Goal: Task Accomplishment & Management: Manage account settings

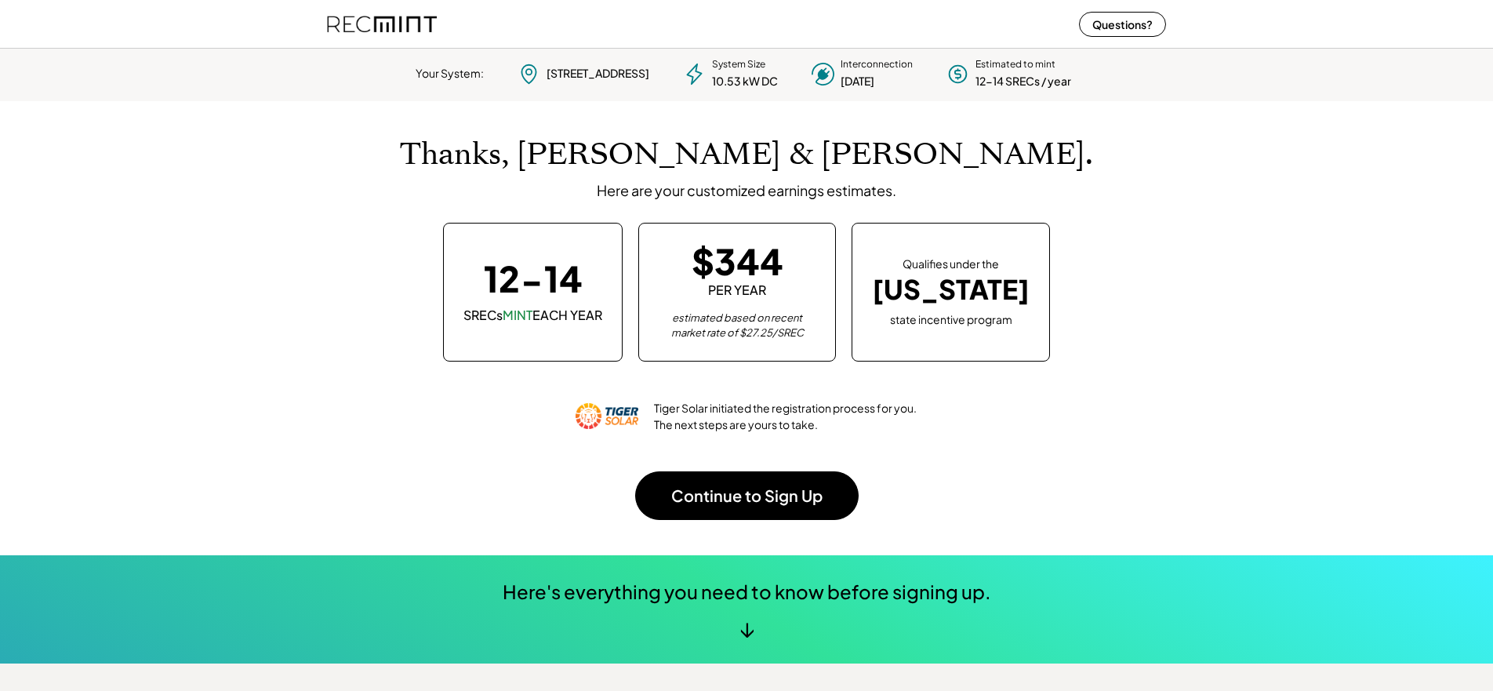
scroll to position [221, 438]
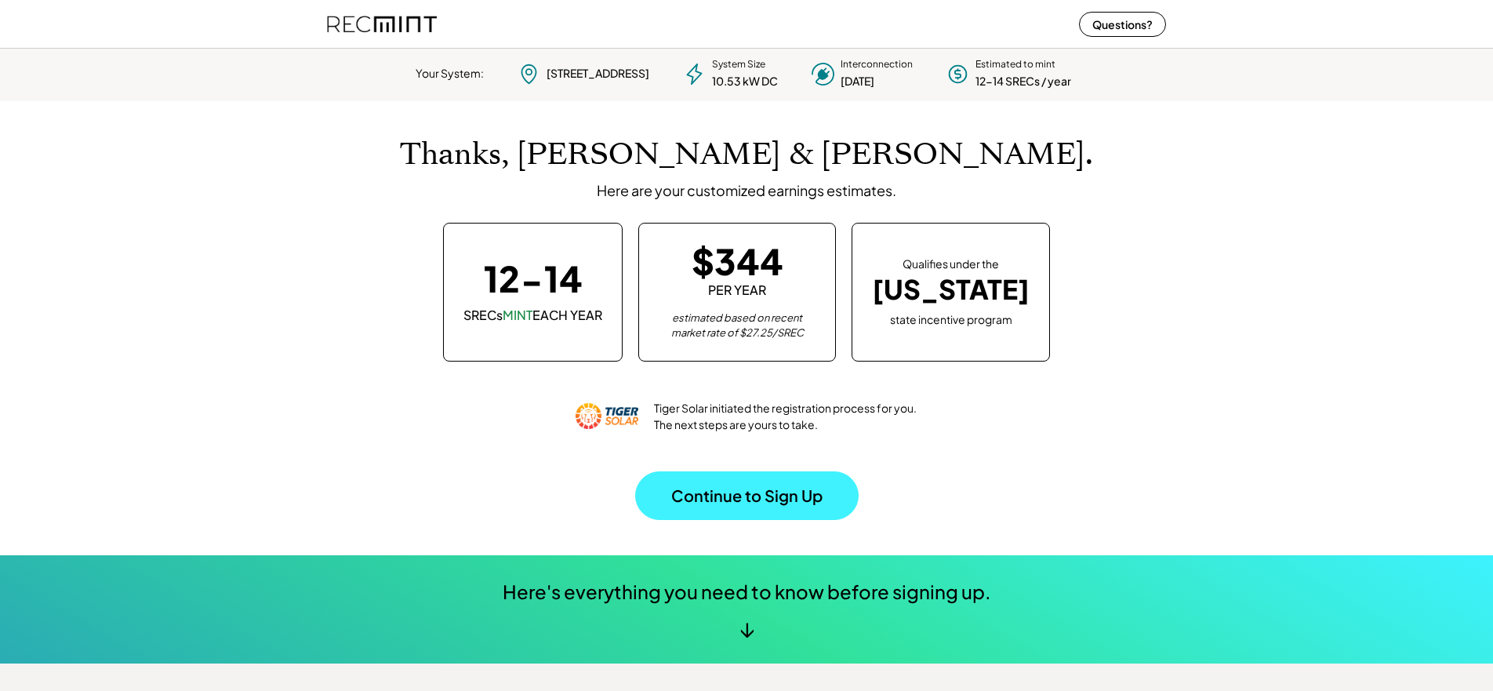
click at [758, 483] on button "Continue to Sign Up" at bounding box center [747, 495] width 224 height 49
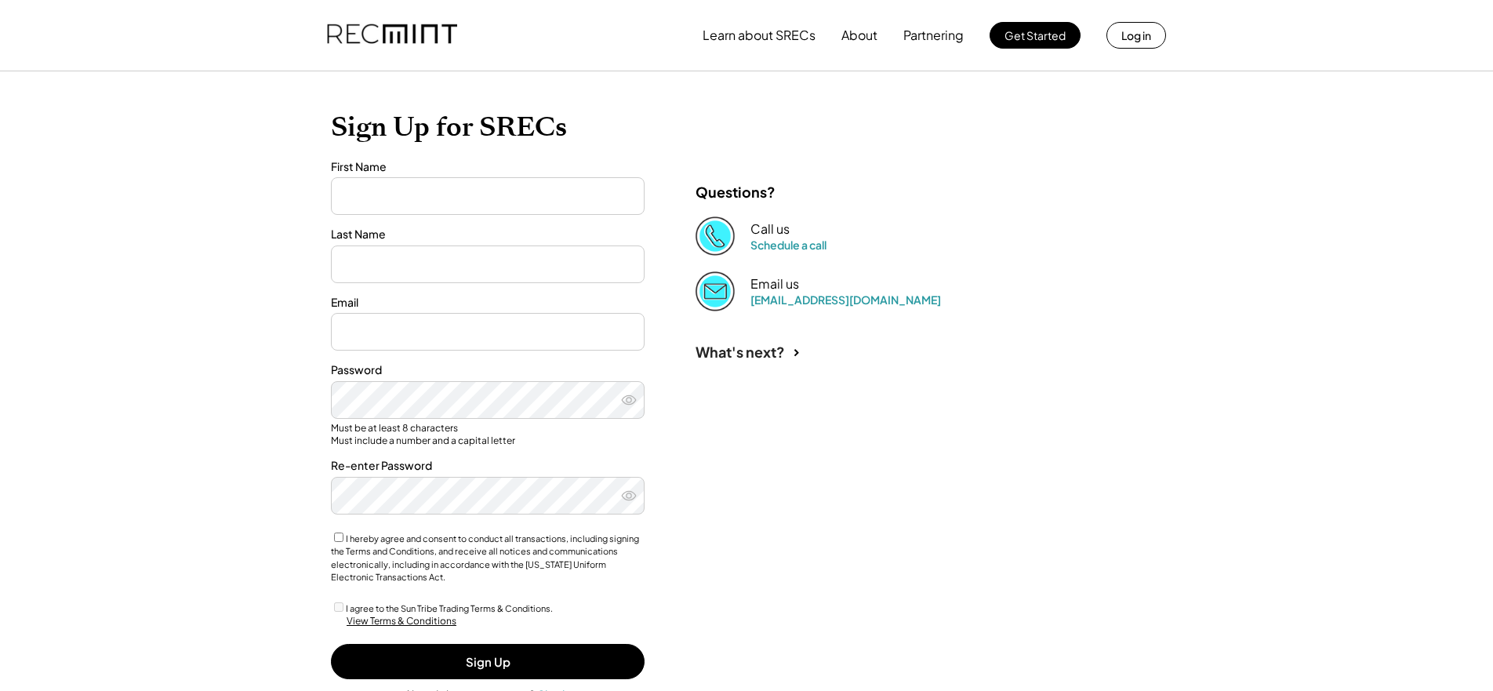
type input "**********"
type input "*******"
type input "**********"
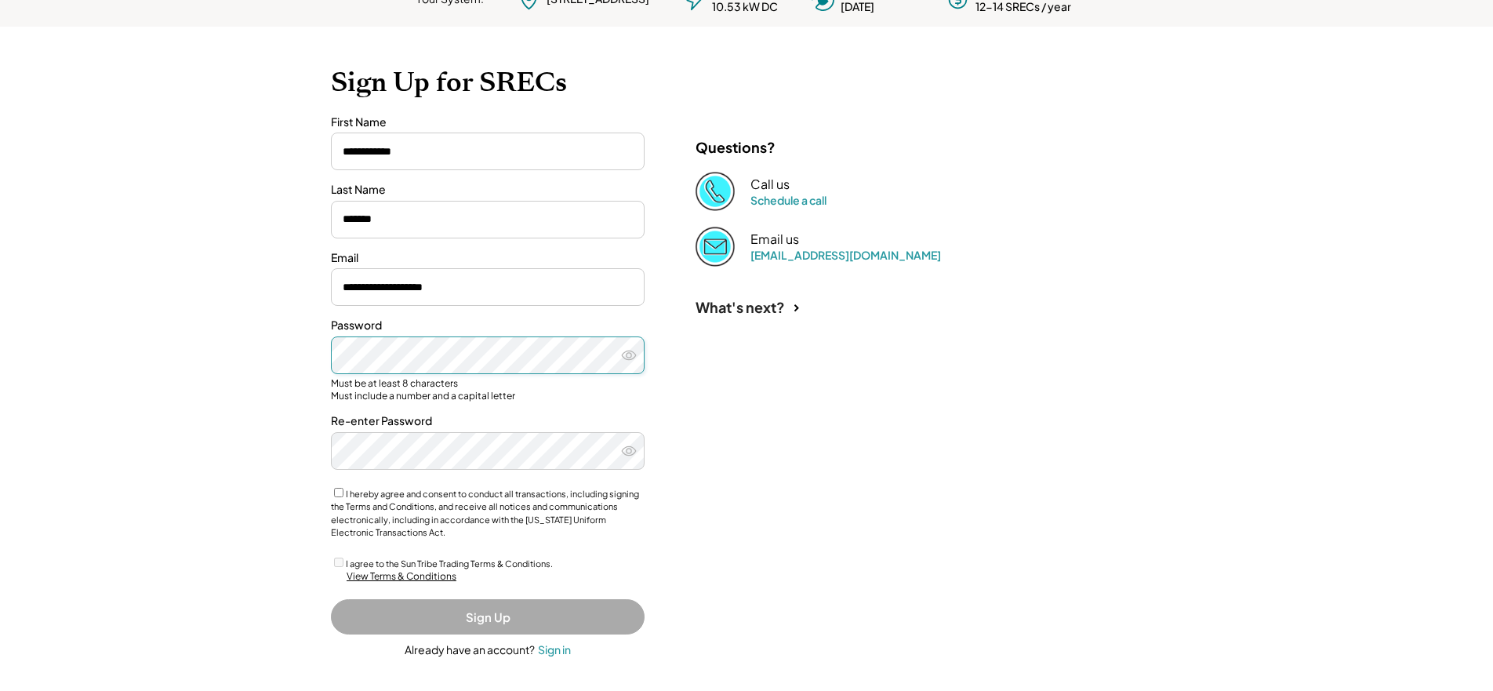
scroll to position [102, 0]
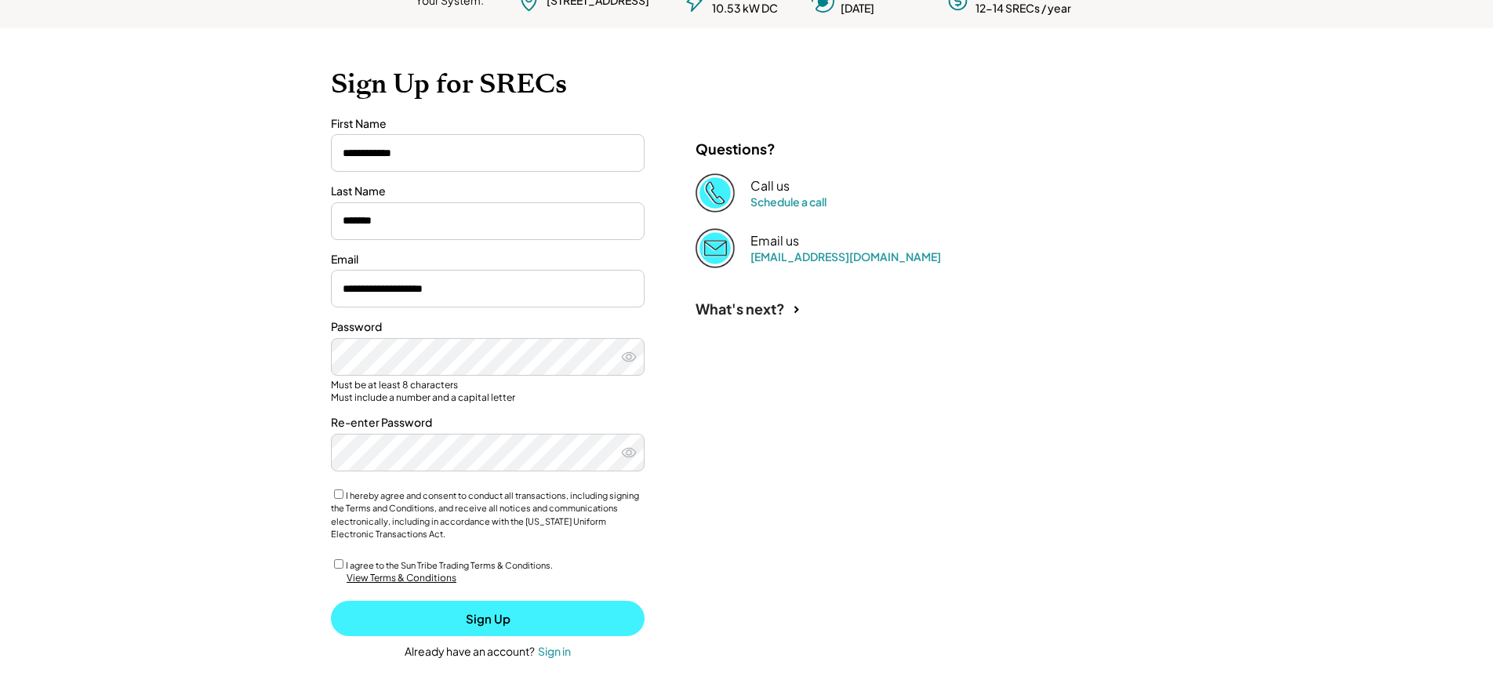
click at [502, 613] on button "Sign Up" at bounding box center [488, 618] width 314 height 35
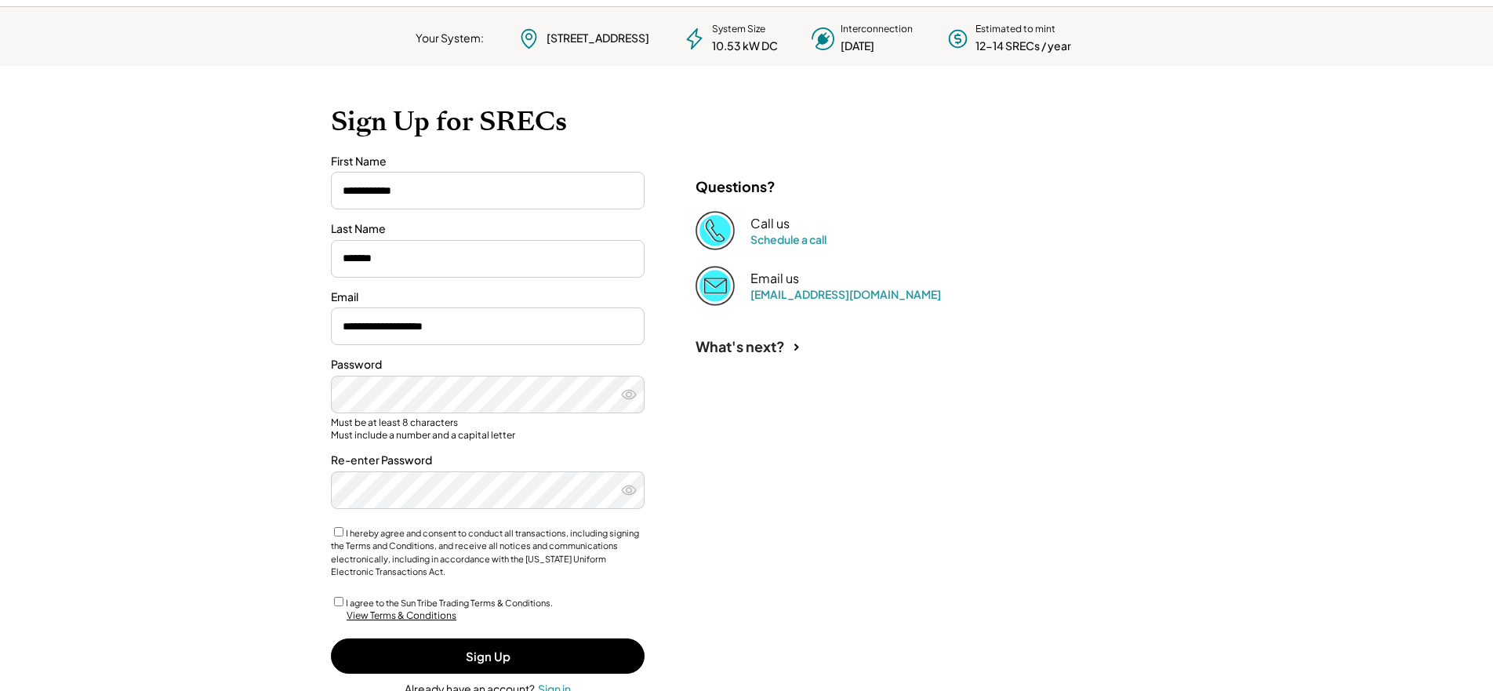
scroll to position [63, 0]
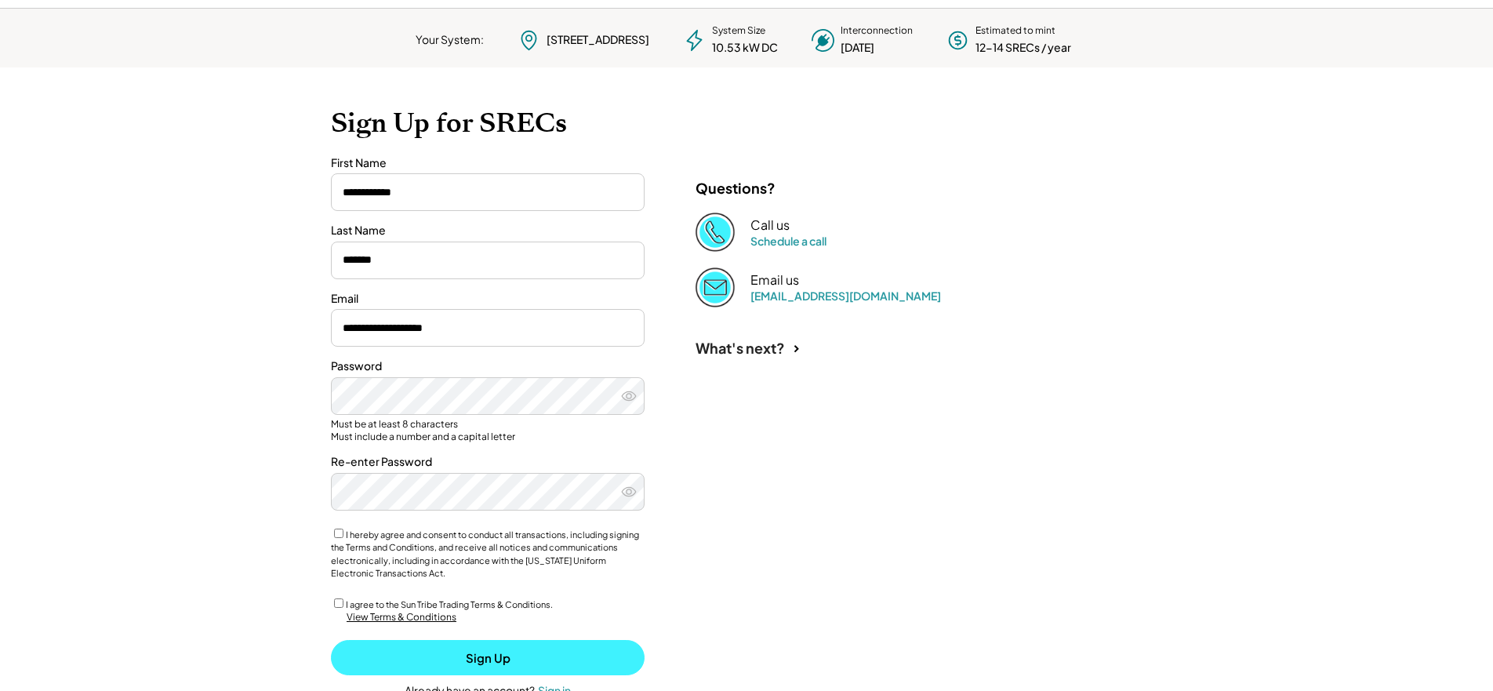
click at [496, 653] on button "Sign Up" at bounding box center [488, 657] width 314 height 35
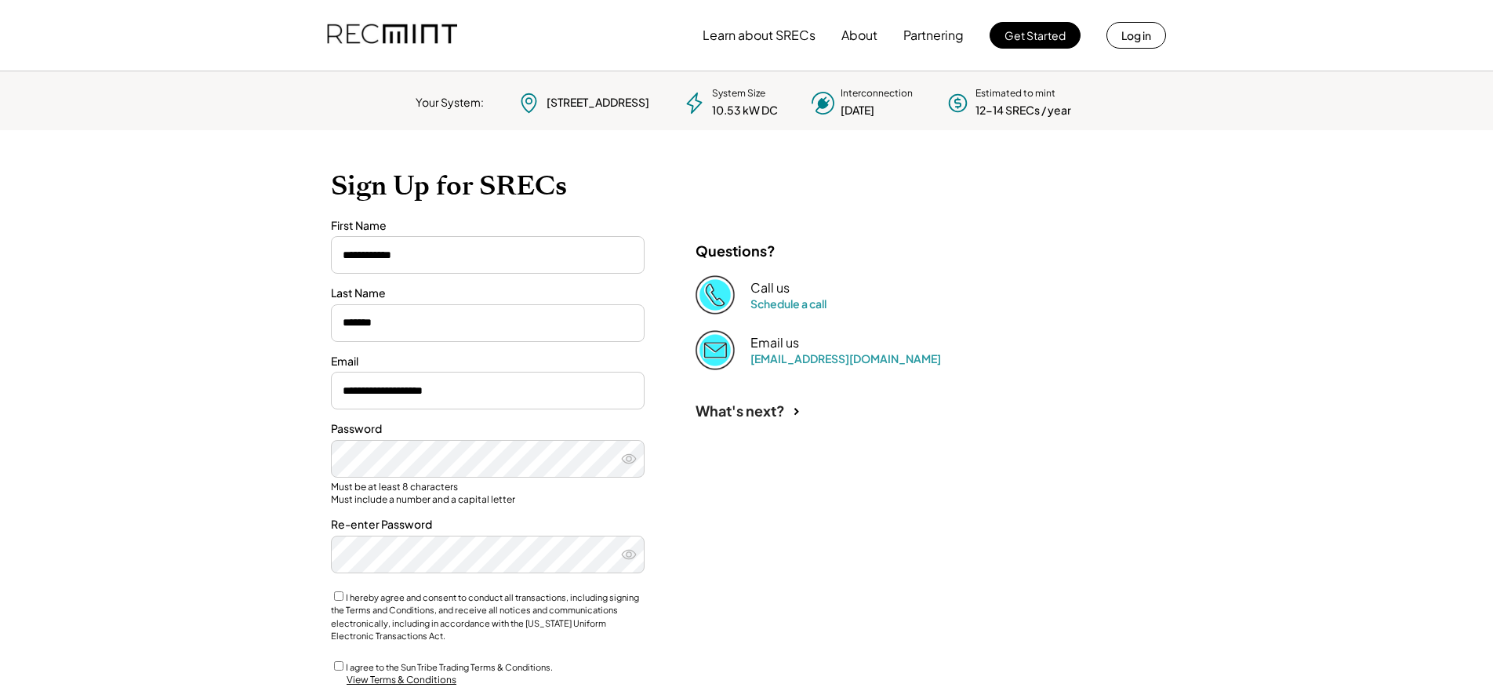
scroll to position [0, 0]
click at [1128, 37] on button "Log in" at bounding box center [1137, 35] width 60 height 27
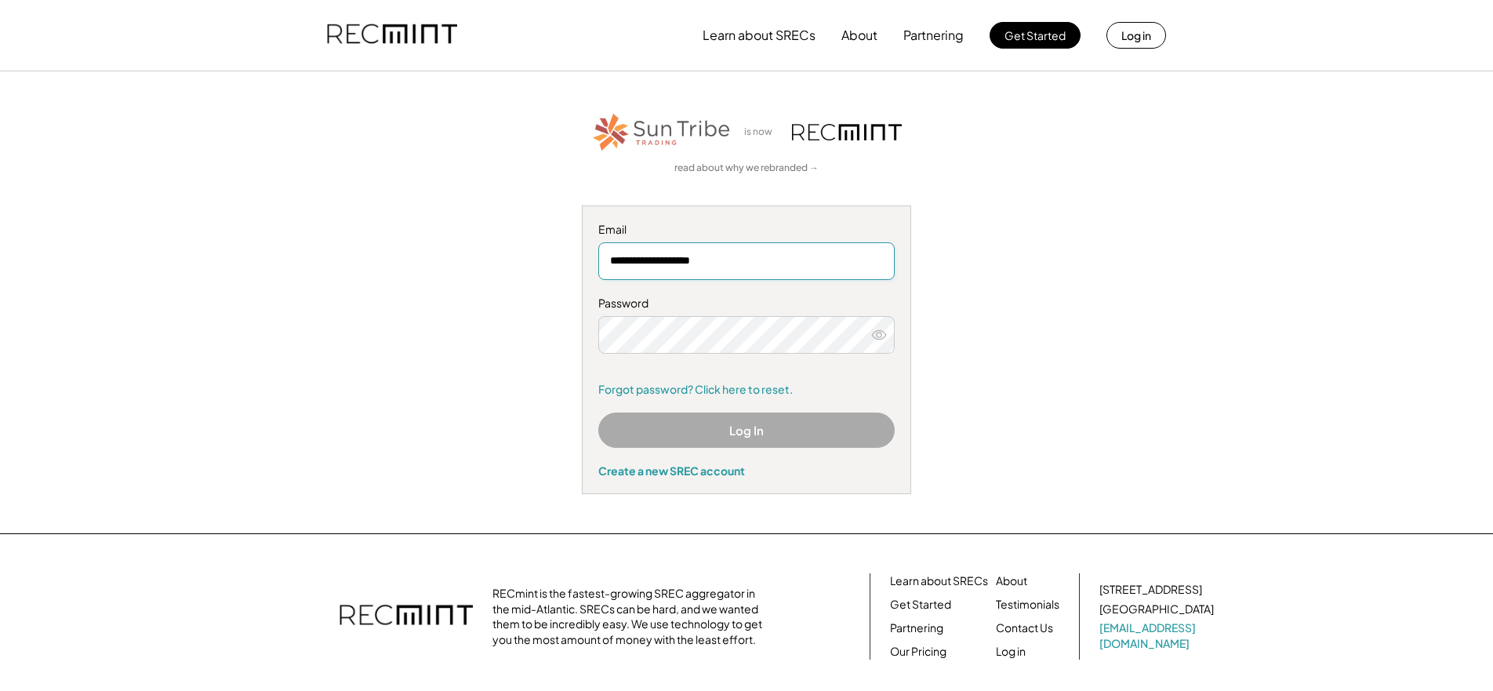
type input "**********"
click at [760, 431] on button "Log In" at bounding box center [746, 430] width 296 height 35
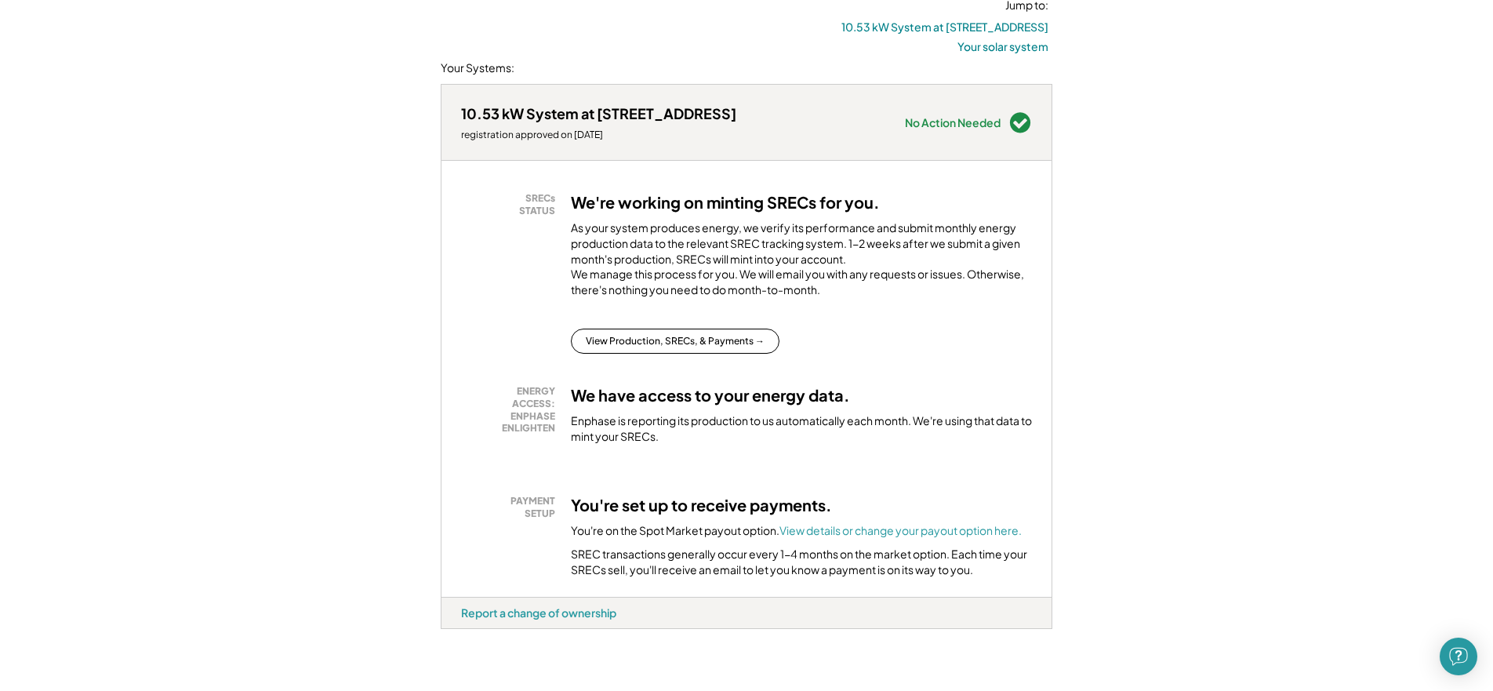
scroll to position [184, 0]
click at [715, 353] on button "View Production, SRECs, & Payments →" at bounding box center [675, 340] width 209 height 25
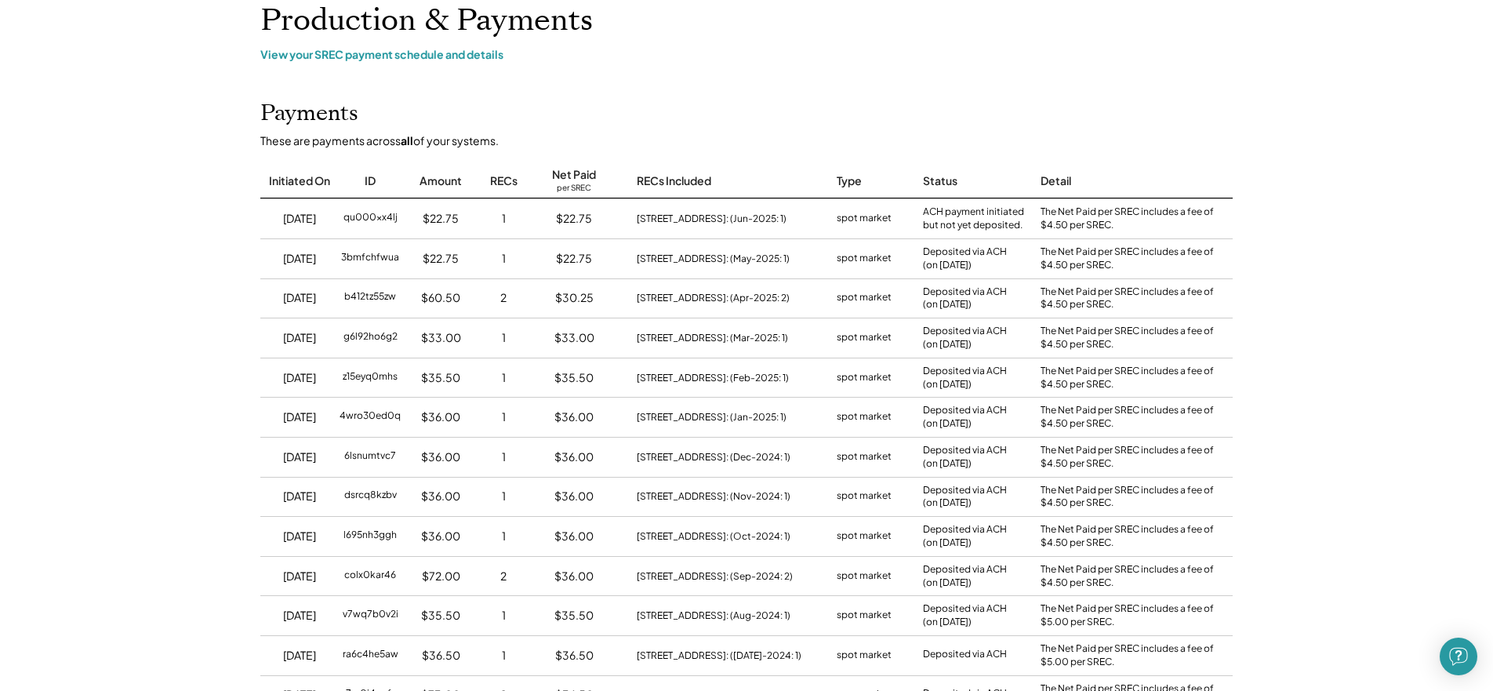
scroll to position [117, 0]
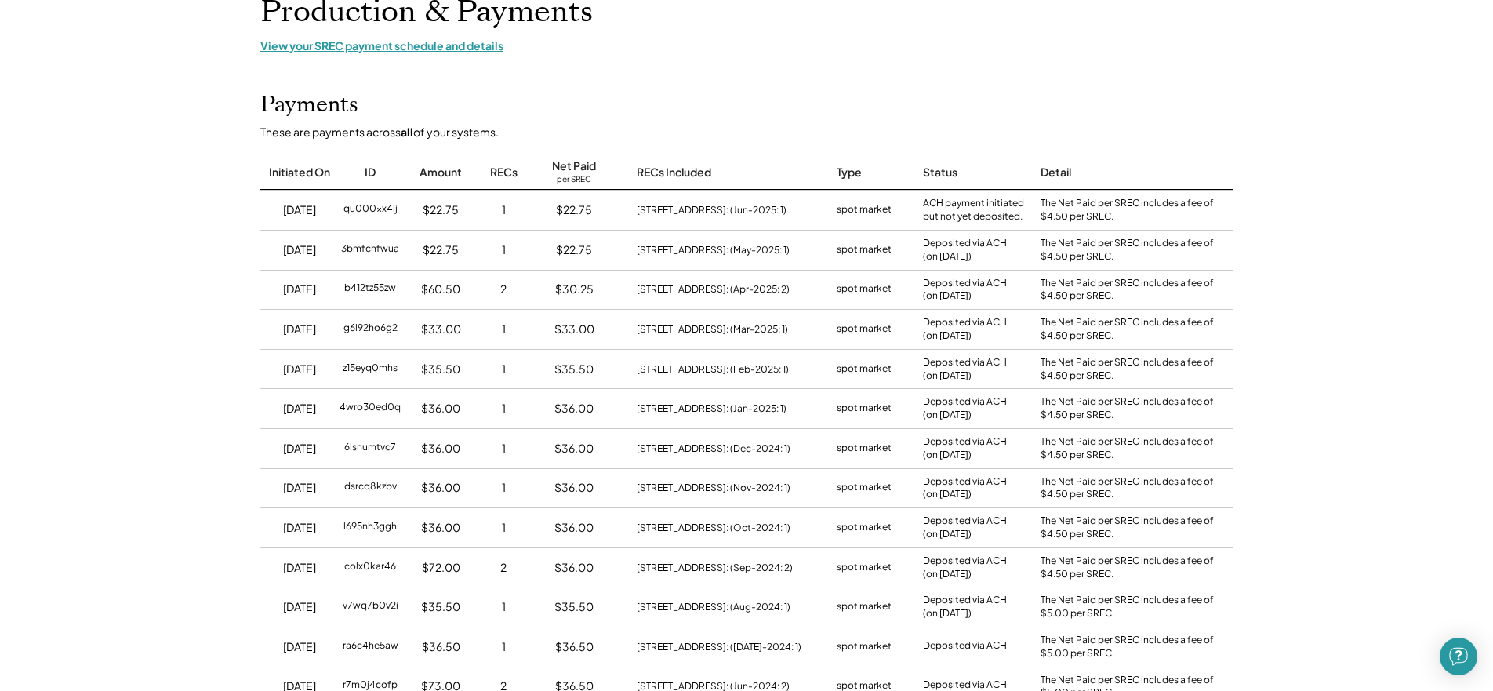
click at [462, 49] on div "View your SREC payment schedule and details" at bounding box center [746, 45] width 973 height 14
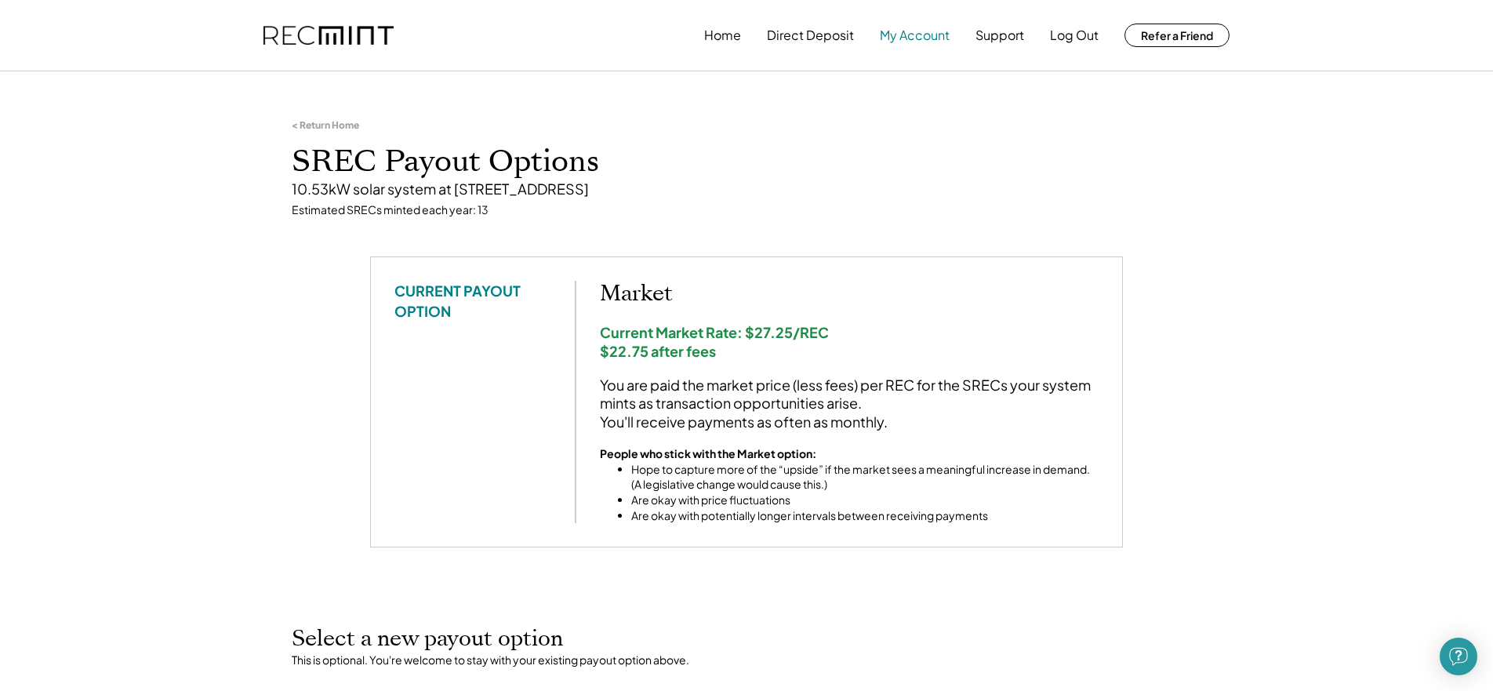
click at [911, 43] on button "My Account" at bounding box center [915, 35] width 70 height 31
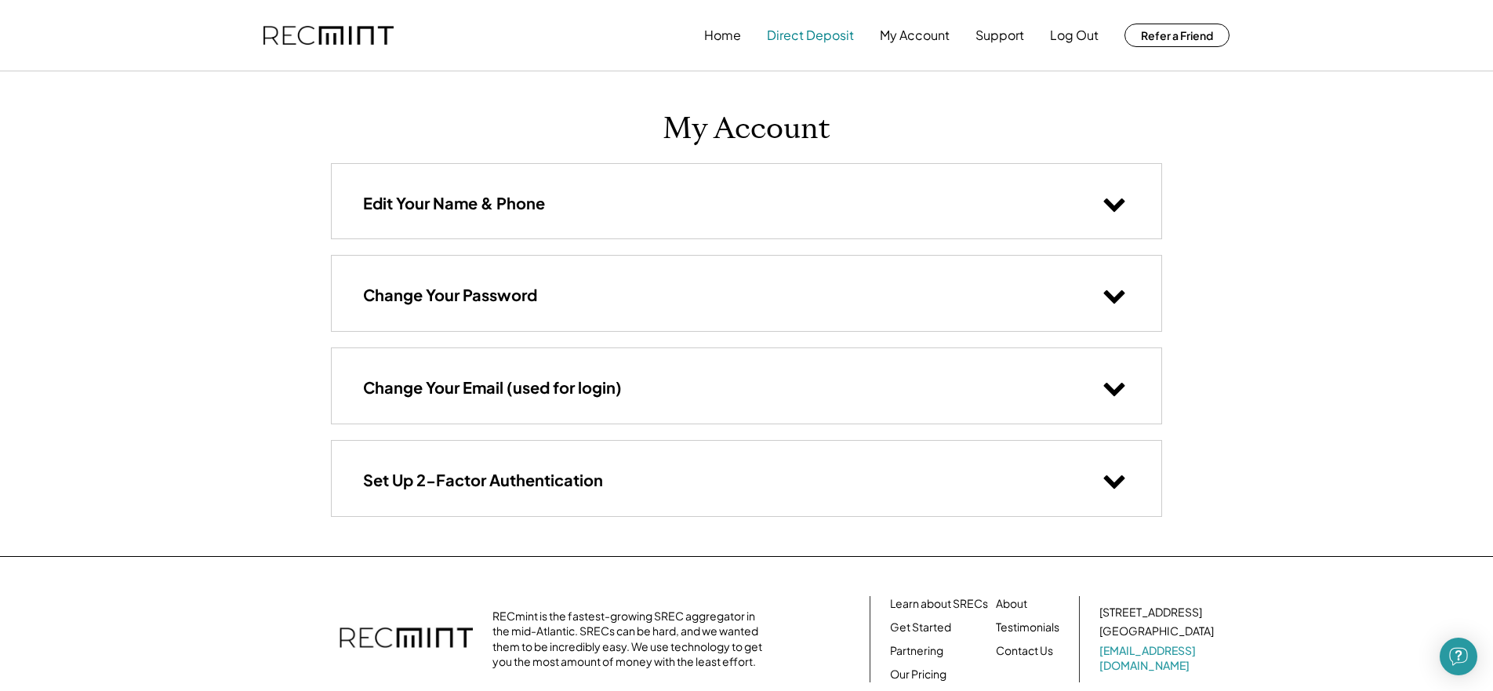
click at [801, 43] on button "Direct Deposit" at bounding box center [810, 35] width 87 height 31
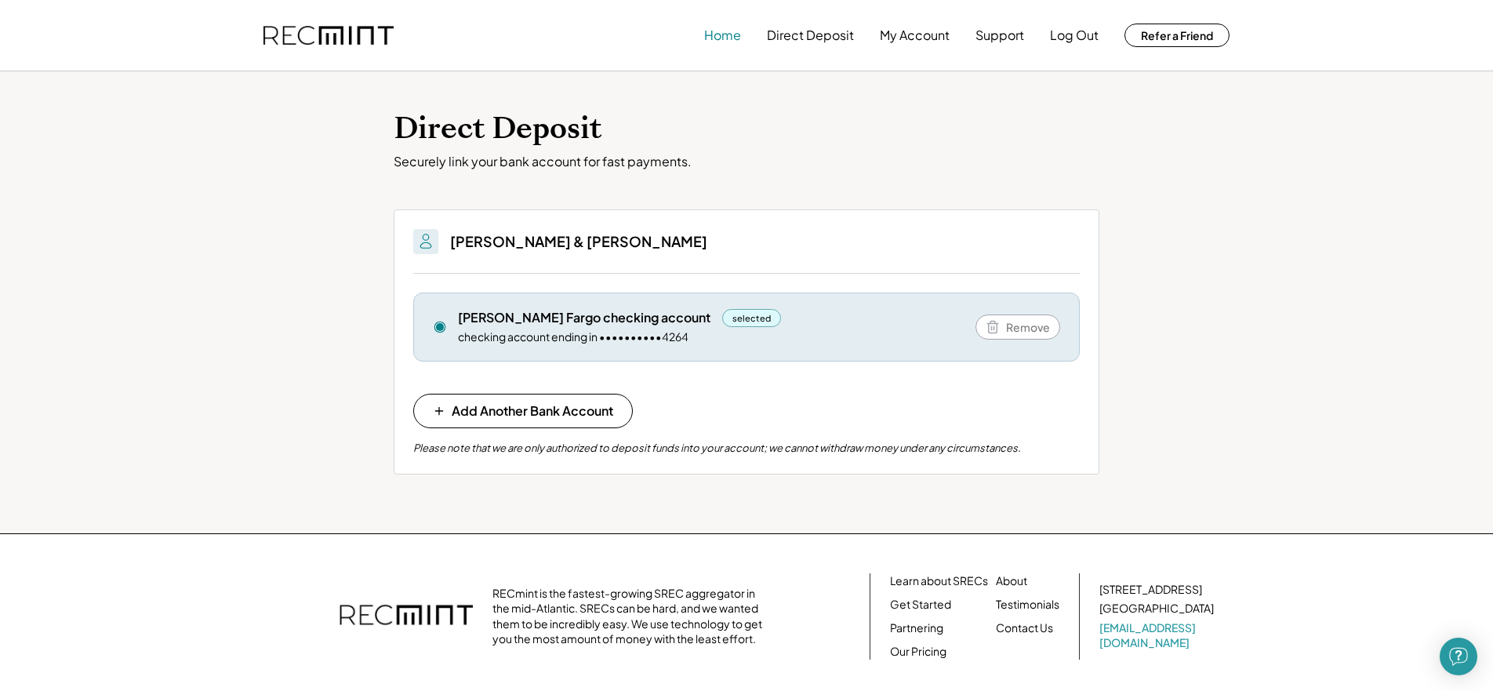
click at [724, 42] on button "Home" at bounding box center [722, 35] width 37 height 31
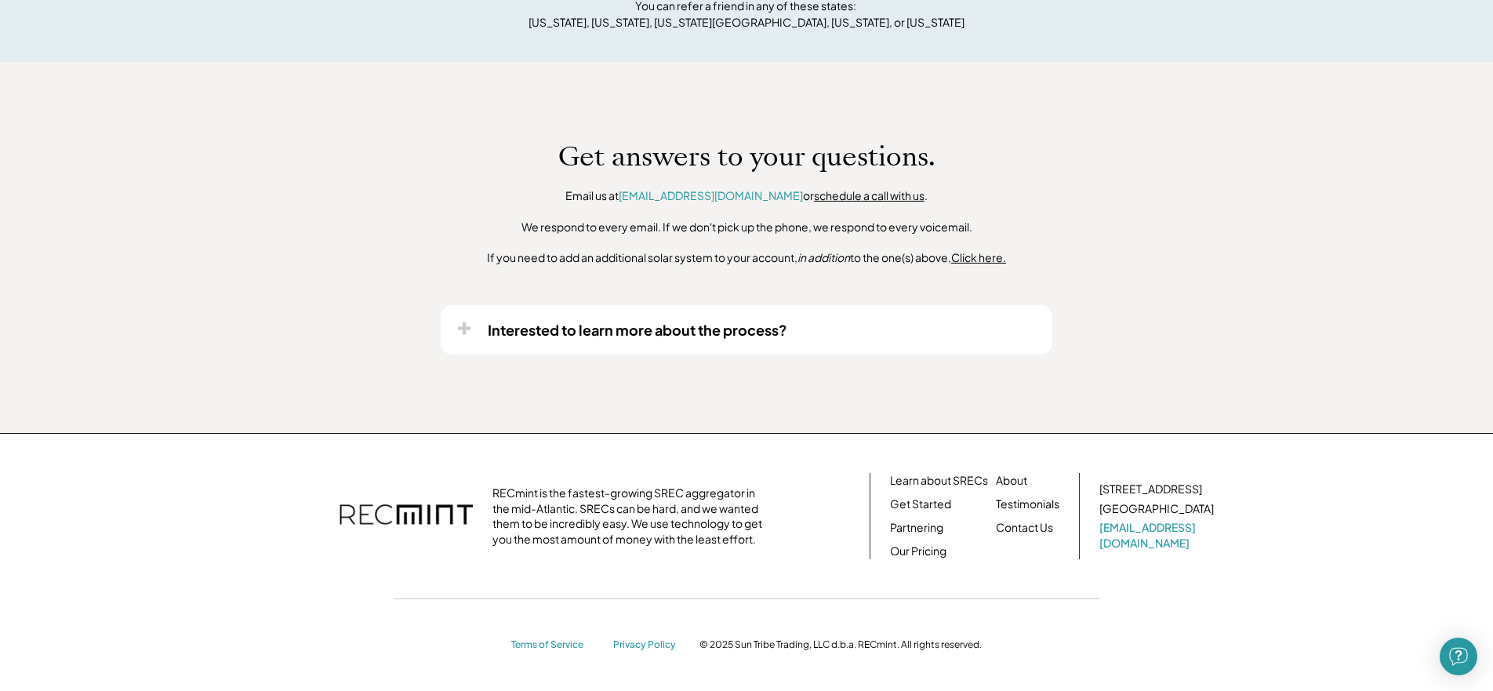
scroll to position [1551, 0]
